Goal: Transaction & Acquisition: Purchase product/service

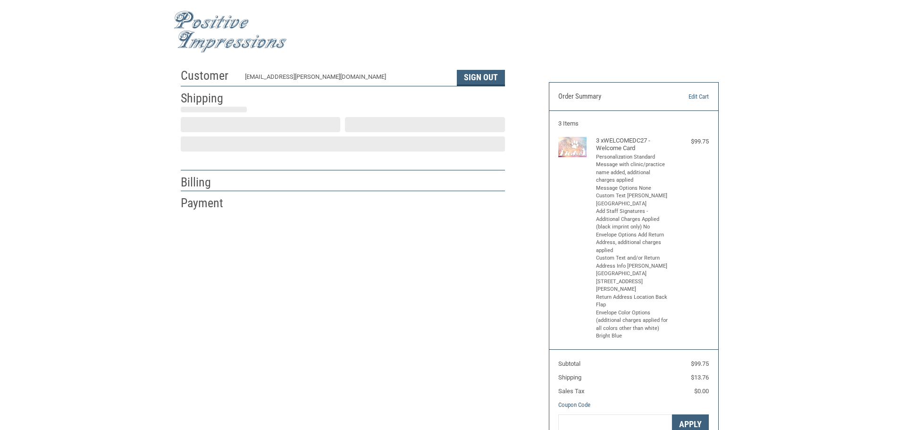
select select "US"
select select "[GEOGRAPHIC_DATA]"
type input "[GEOGRAPHIC_DATA]"
select select "[GEOGRAPHIC_DATA]"
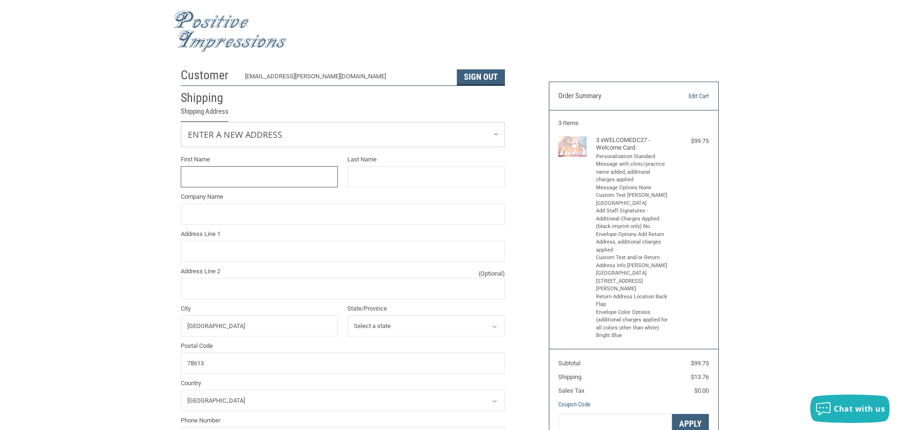
scroll to position [0, 0]
click at [321, 143] on link "Enter a new address" at bounding box center [342, 134] width 323 height 23
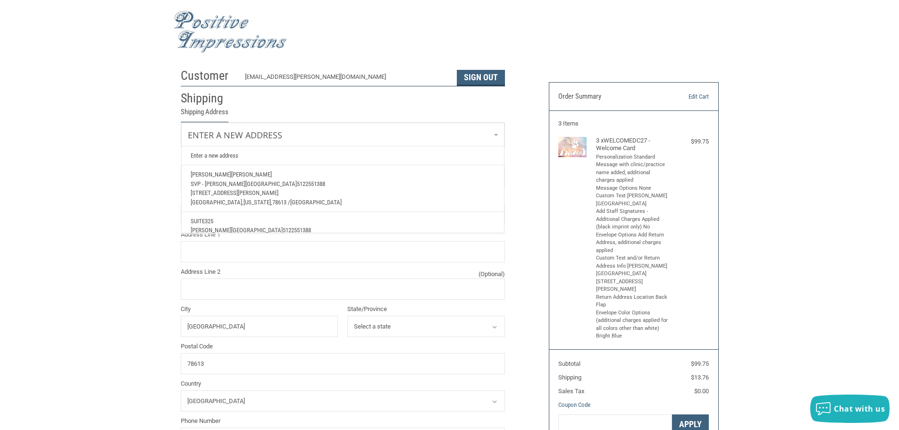
click at [269, 184] on span "SVP - [PERSON_NAME][GEOGRAPHIC_DATA]" at bounding box center [244, 183] width 106 height 7
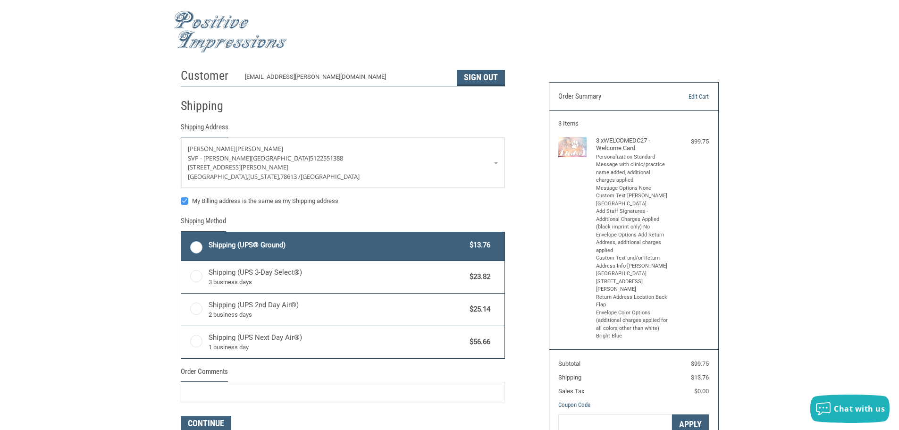
click at [184, 204] on label "My Billing address is the same as my Shipping address" at bounding box center [343, 201] width 324 height 8
click at [181, 197] on input "My Billing address is the same as my Shipping address" at bounding box center [181, 196] width 0 height 0
checkbox input "false"
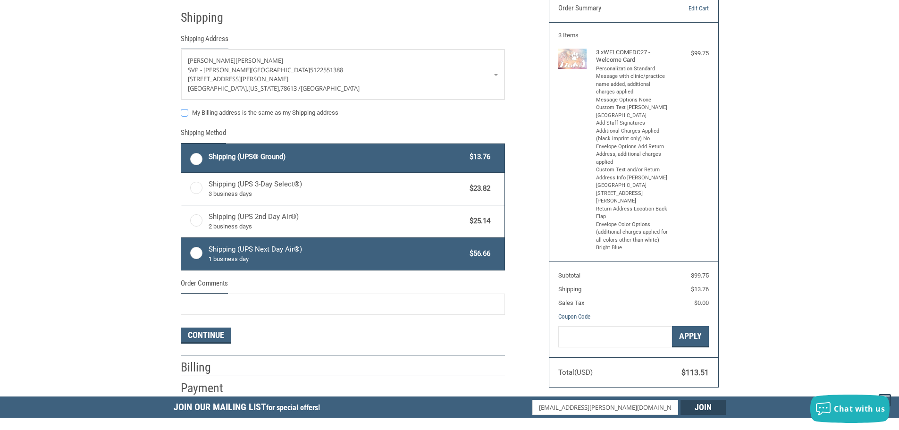
scroll to position [94, 0]
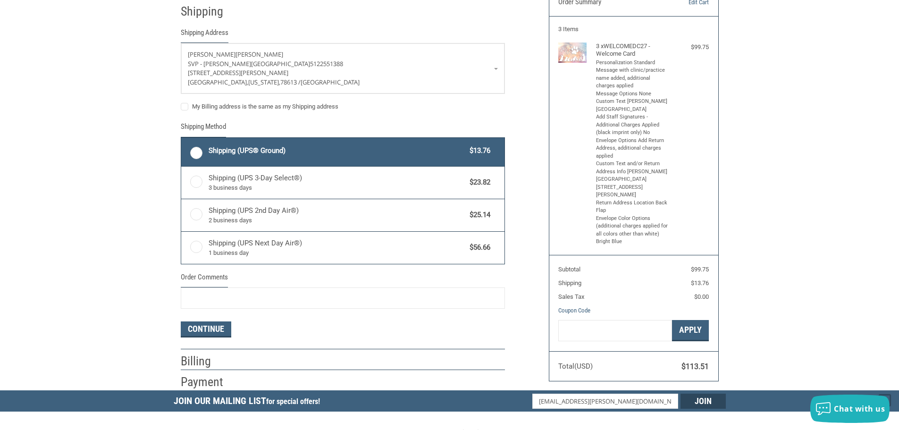
click at [195, 150] on label "Shipping (UPS® Ground) $13.76" at bounding box center [342, 152] width 323 height 28
click at [182, 139] on input "Shipping (UPS® Ground) $13.76" at bounding box center [181, 139] width 0 height 0
radio input "true"
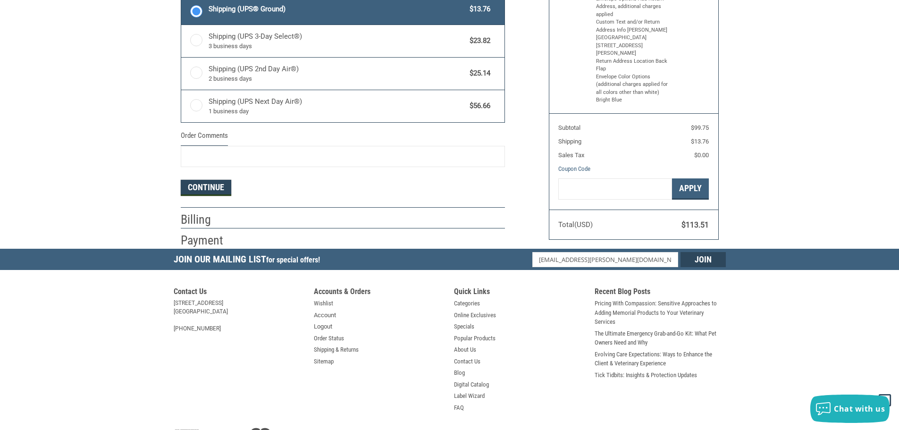
click at [216, 188] on button "Continue" at bounding box center [206, 188] width 50 height 16
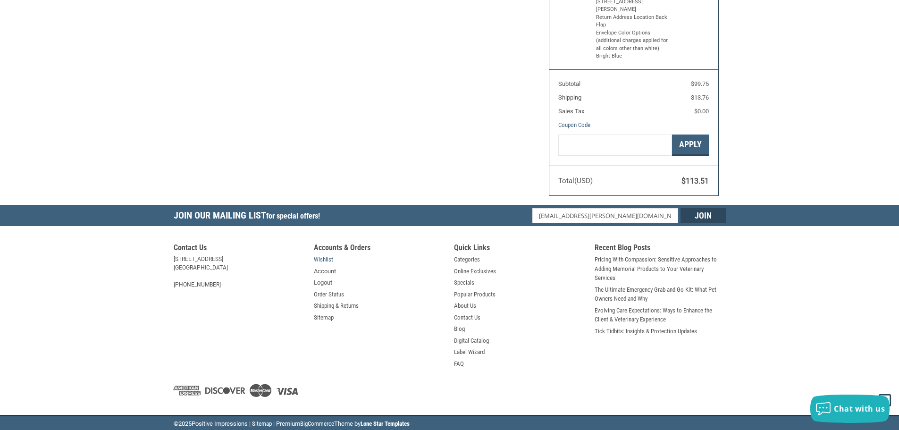
select select "[GEOGRAPHIC_DATA]"
select select "US"
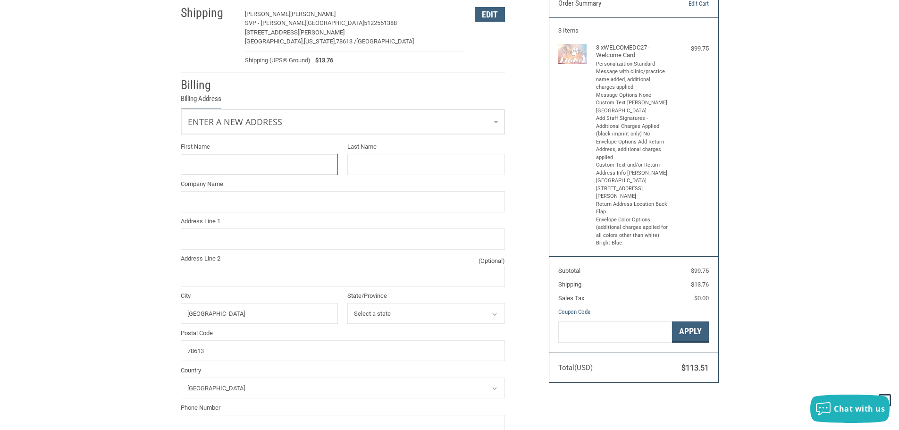
scroll to position [81, 0]
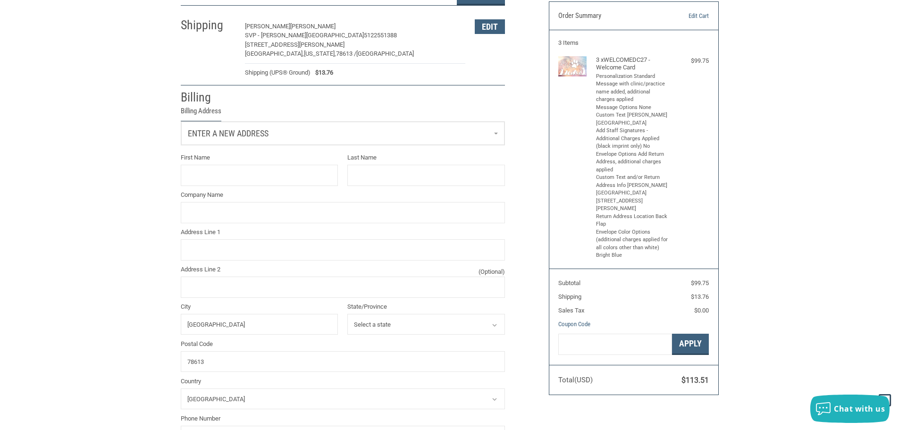
click at [254, 134] on span "Enter a new address" at bounding box center [228, 133] width 81 height 10
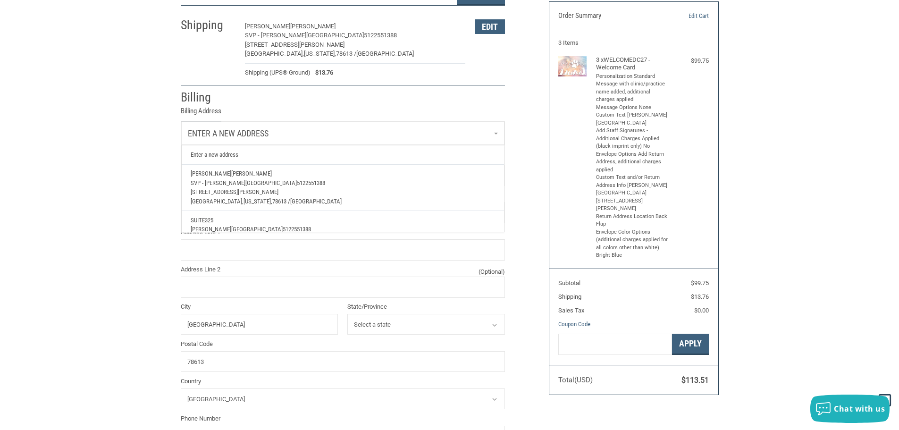
click at [212, 221] on span "325" at bounding box center [209, 220] width 8 height 7
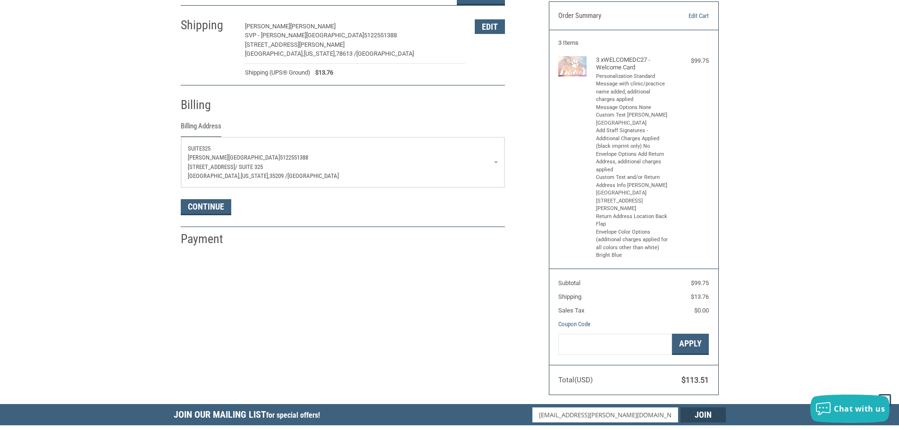
click at [227, 170] on span "[STREET_ADDRESS]" at bounding box center [211, 166] width 47 height 7
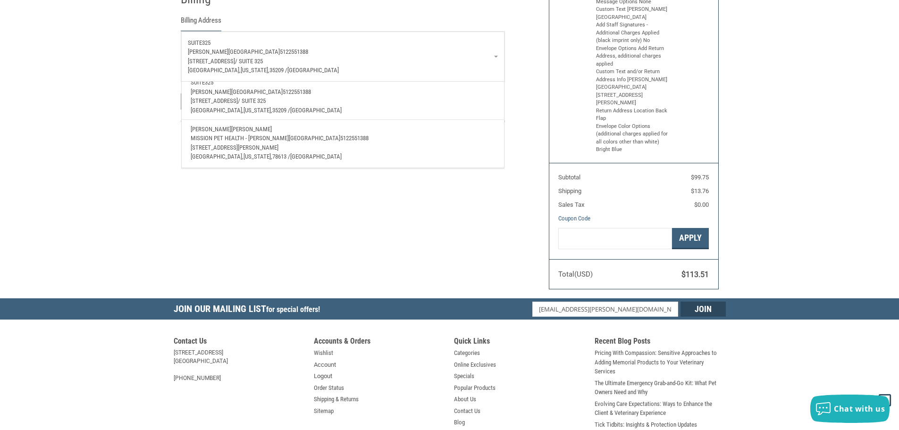
click at [272, 107] on span "35209 /" at bounding box center [281, 110] width 18 height 7
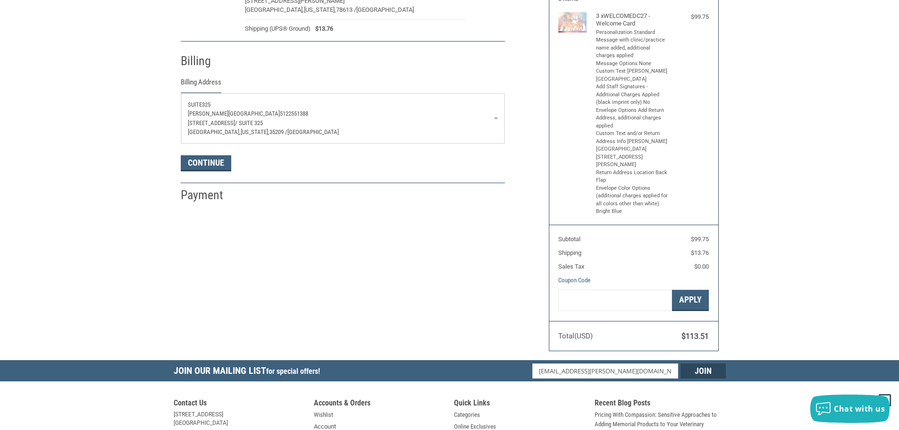
scroll to position [0, 0]
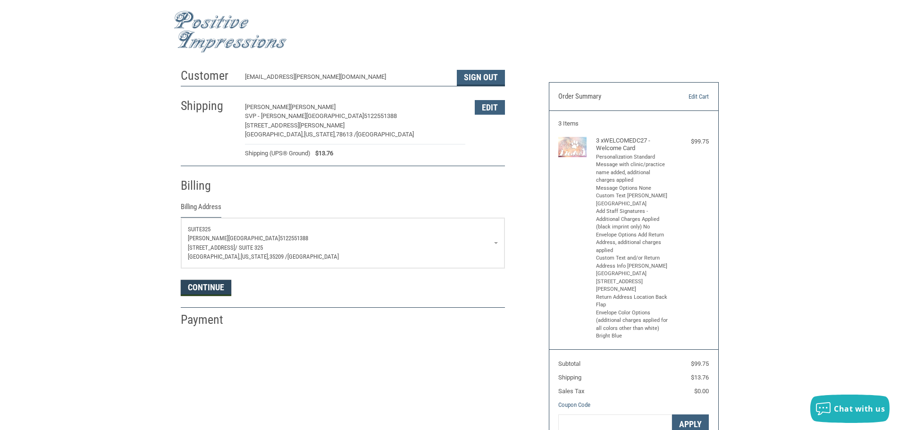
click at [205, 290] on button "Continue" at bounding box center [206, 288] width 50 height 16
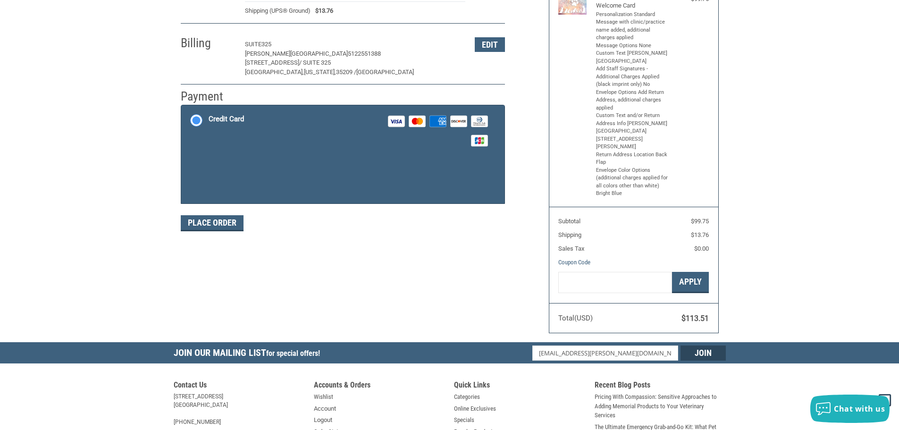
scroll to position [139, 0]
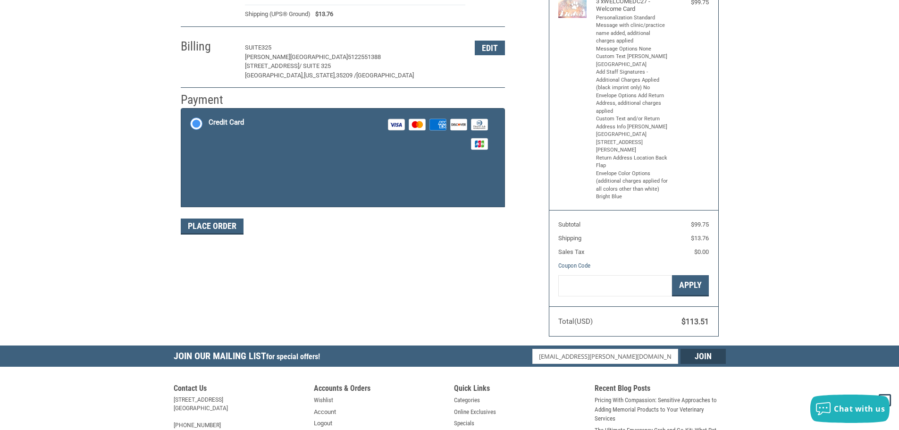
click at [282, 147] on div "Credit Card Visa Master Amex Discover Diners Club JCB" at bounding box center [350, 134] width 282 height 39
click at [195, 122] on label "Credit Card Visa Master Amex Discover Diners Club JCB" at bounding box center [342, 134] width 323 height 51
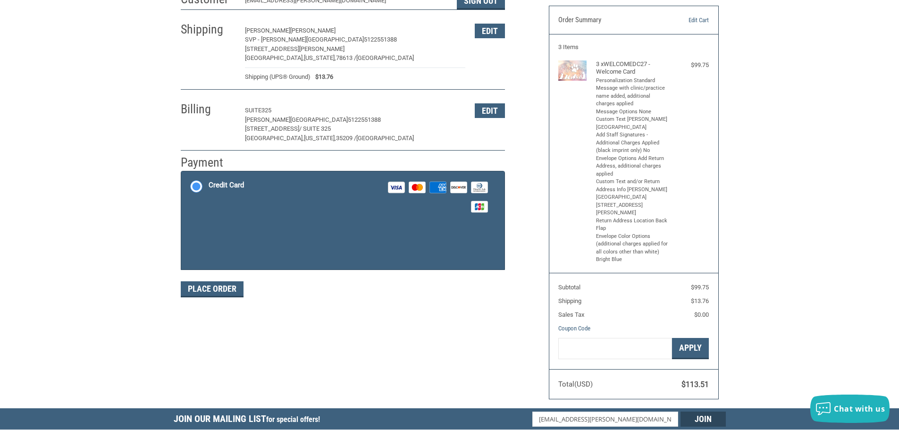
scroll to position [189, 0]
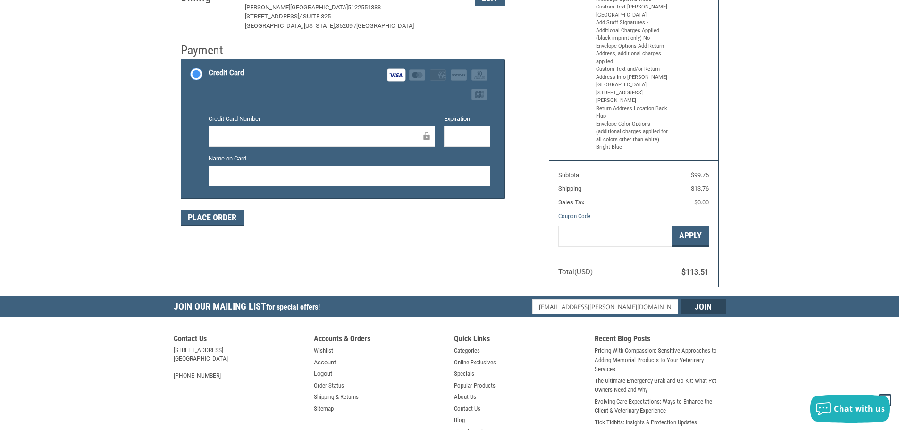
click at [449, 132] on div at bounding box center [467, 135] width 46 height 21
click at [456, 131] on iframe at bounding box center [467, 136] width 33 height 11
click at [458, 131] on iframe at bounding box center [467, 136] width 33 height 11
click at [458, 142] on div at bounding box center [467, 135] width 46 height 21
click at [226, 219] on button "Place Order" at bounding box center [212, 218] width 63 height 16
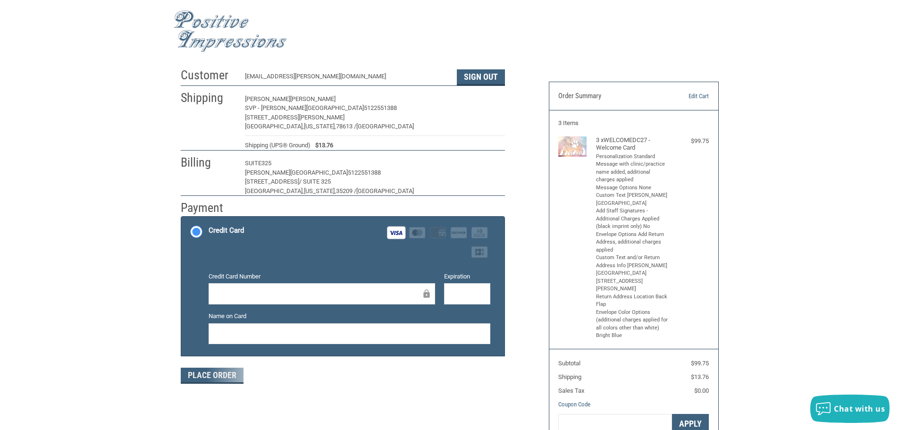
scroll to position [0, 0]
